Goal: Task Accomplishment & Management: Use online tool/utility

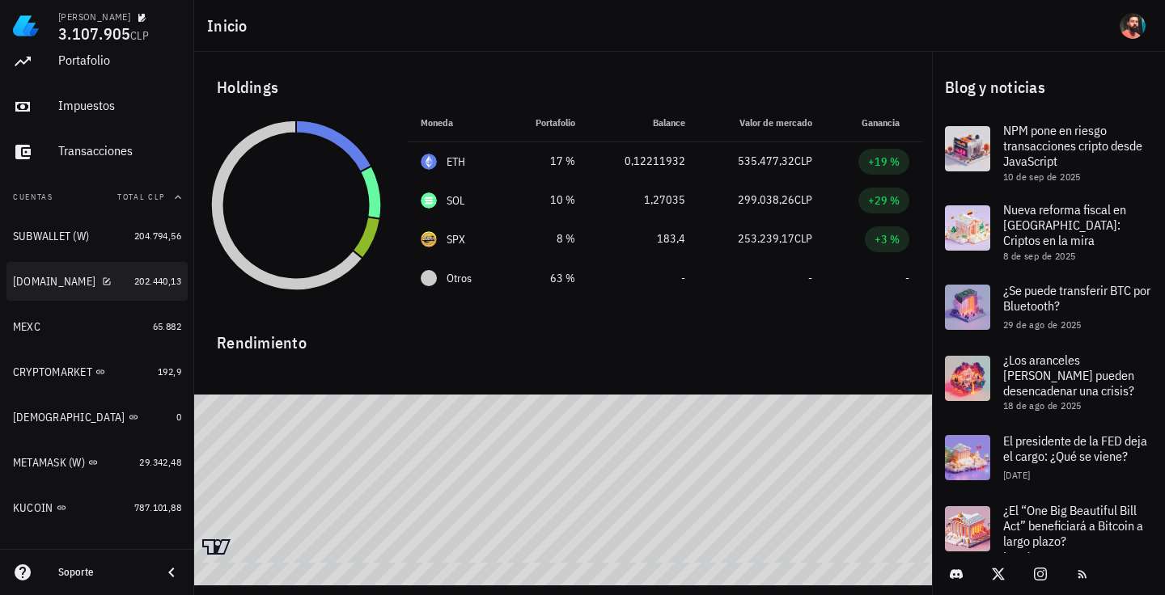
scroll to position [108, 0]
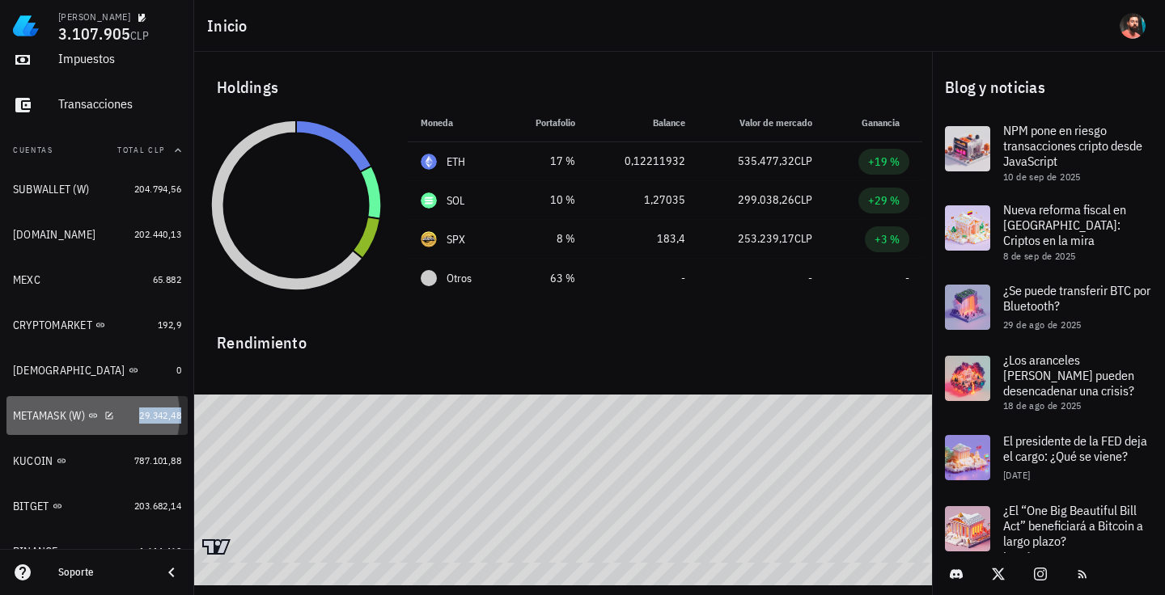
click at [141, 416] on span "29.342,48" at bounding box center [160, 415] width 42 height 12
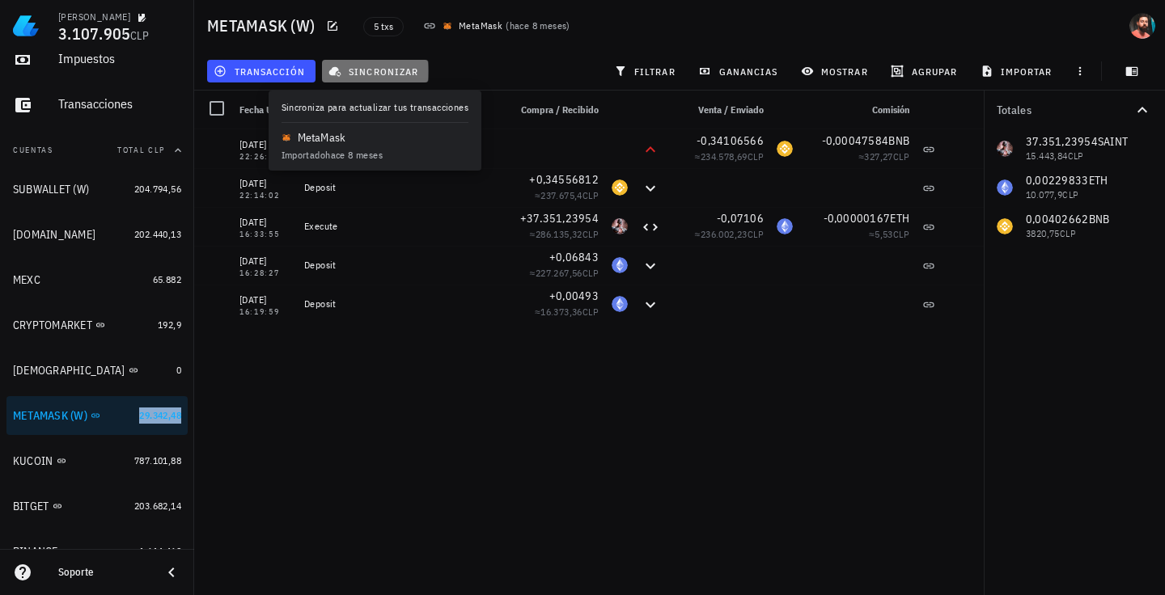
click at [373, 70] on span "sincronizar" at bounding box center [375, 71] width 87 height 13
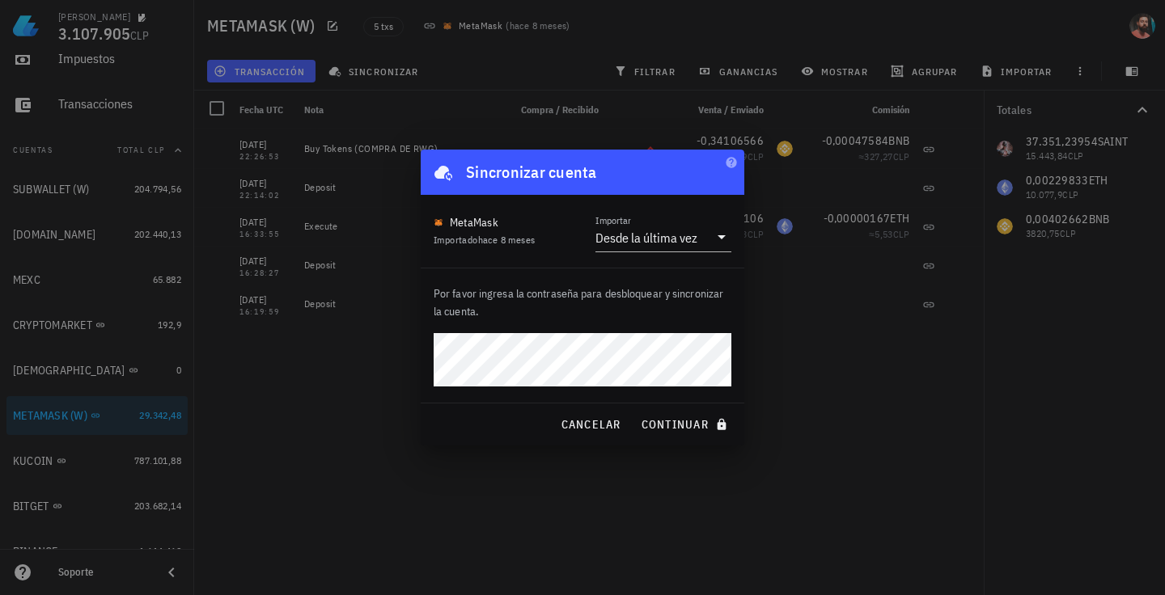
click at [634, 410] on button "continuar" at bounding box center [686, 424] width 104 height 29
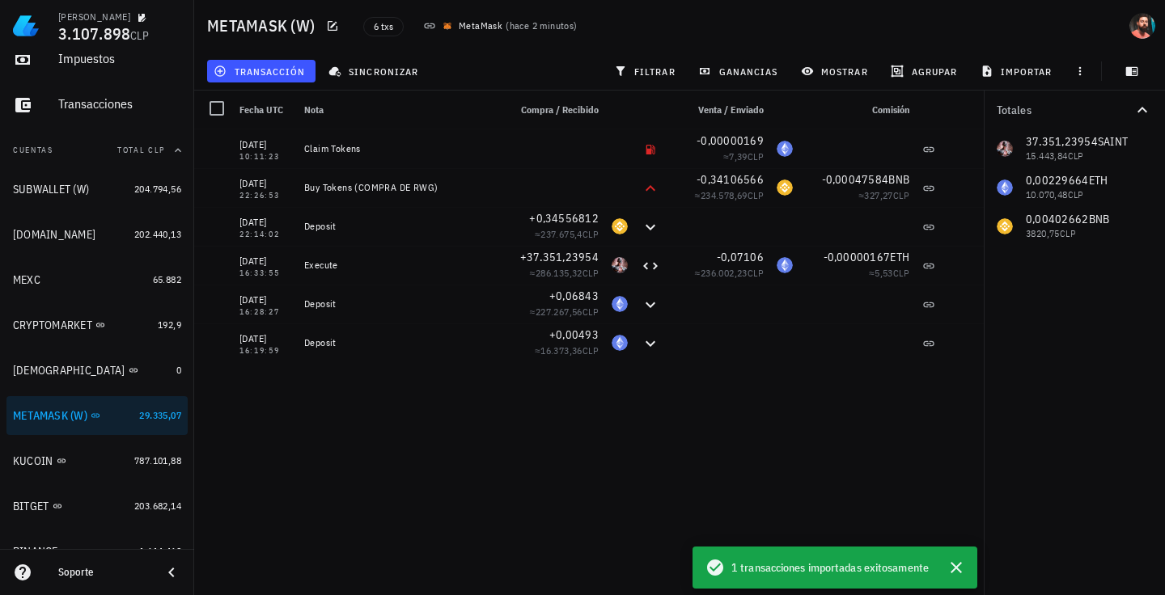
click at [419, 494] on div "[DATE] 10:11:23 Claim Tokens -0,00000169 ≈ 7,39 CLP [DATE] 22:26:53 Buy Tokens …" at bounding box center [589, 355] width 790 height 453
click at [285, 465] on div "[DATE] 10:11:23 Claim Tokens -0,00000169 ≈ 7,39 CLP [DATE] 22:26:53 Buy Tokens …" at bounding box center [589, 355] width 790 height 453
